Goal: Browse casually

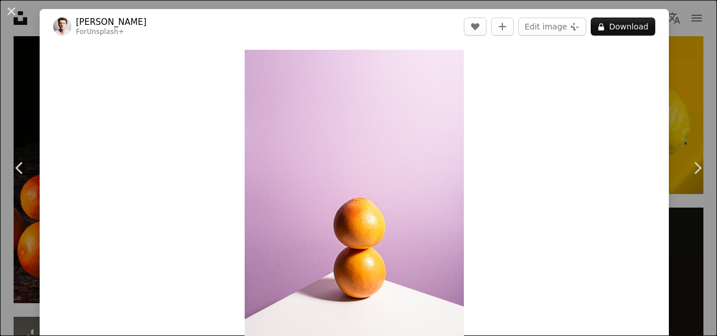
scroll to position [113, 0]
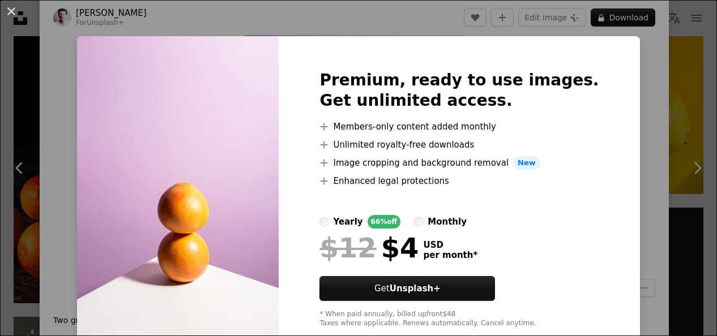
click at [624, 95] on div "An X shape Premium, ready to use images. Get unlimited access. A plus sign Memb…" at bounding box center [358, 168] width 717 height 336
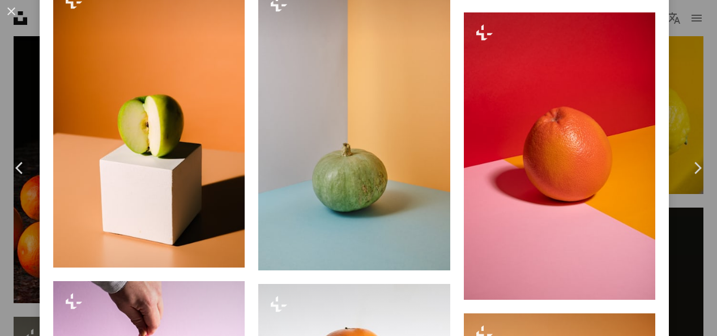
scroll to position [1981, 0]
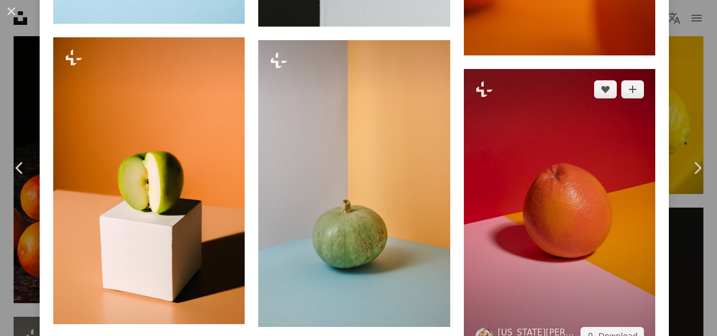
click at [533, 127] on img at bounding box center [559, 213] width 191 height 288
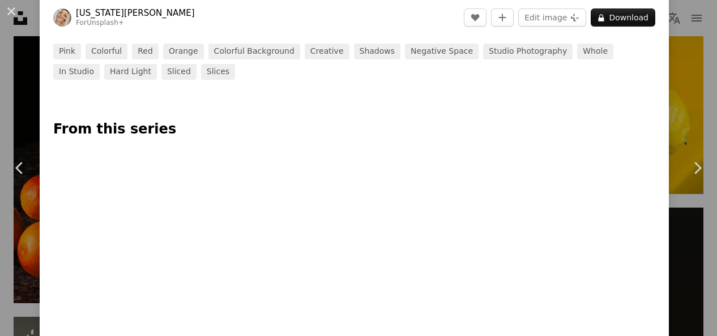
scroll to position [453, 0]
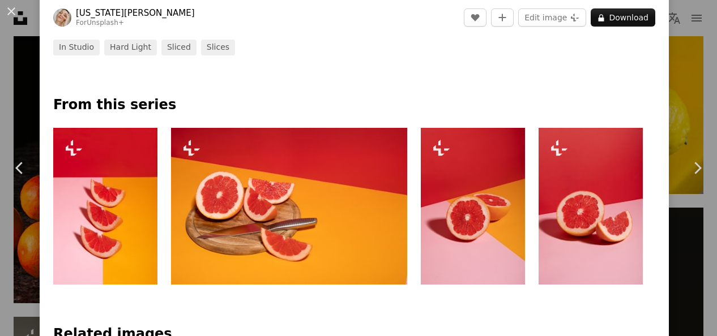
click at [300, 192] on img at bounding box center [288, 206] width 235 height 157
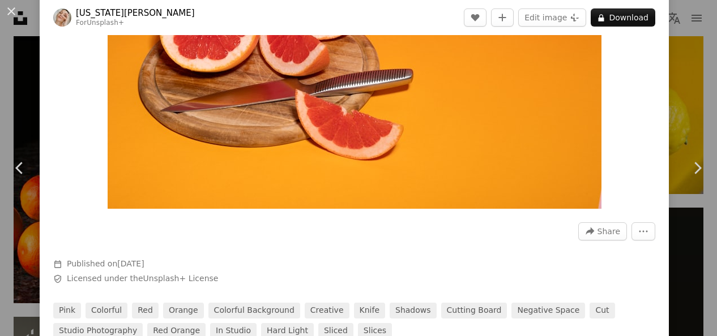
scroll to position [170, 0]
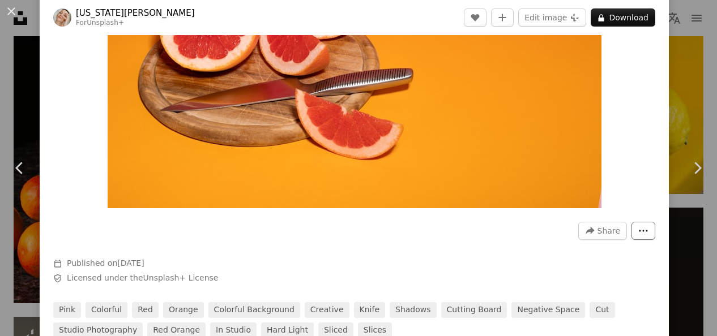
click at [631, 226] on button "More Actions" at bounding box center [643, 231] width 24 height 18
click at [340, 142] on dialog "An X shape Chevron left Chevron right [US_STATE][PERSON_NAME] For Unsplash+ A h…" at bounding box center [358, 168] width 717 height 336
